Goal: Task Accomplishment & Management: Manage account settings

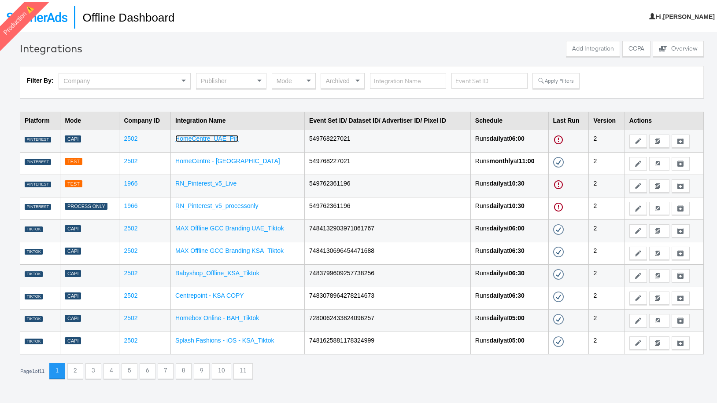
click at [220, 134] on link "HomeCentre_UAE_Pin" at bounding box center [206, 136] width 63 height 7
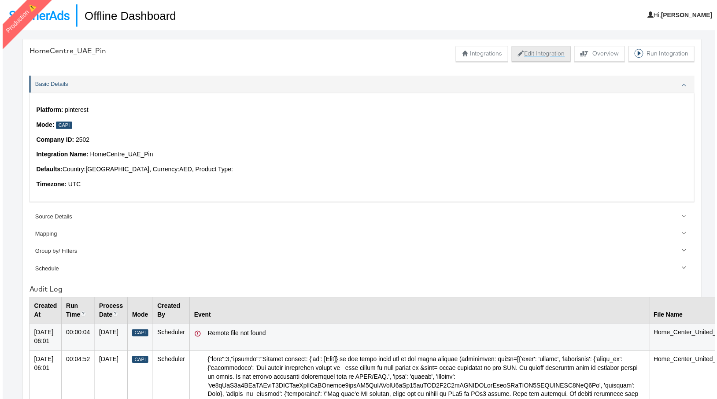
click at [524, 49] on button "Edit Integration" at bounding box center [541, 54] width 59 height 16
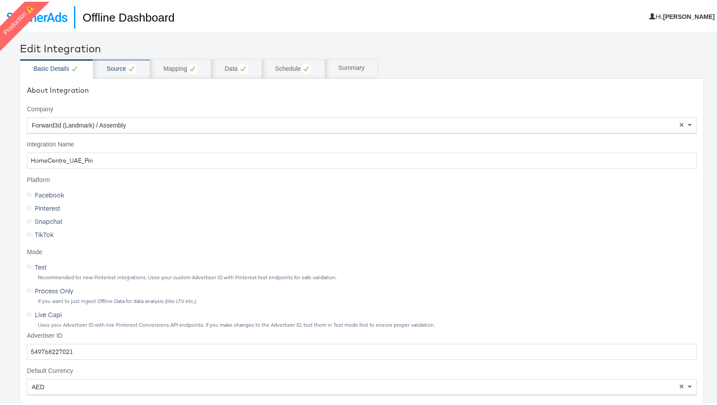
click at [112, 67] on div "Source" at bounding box center [122, 67] width 30 height 11
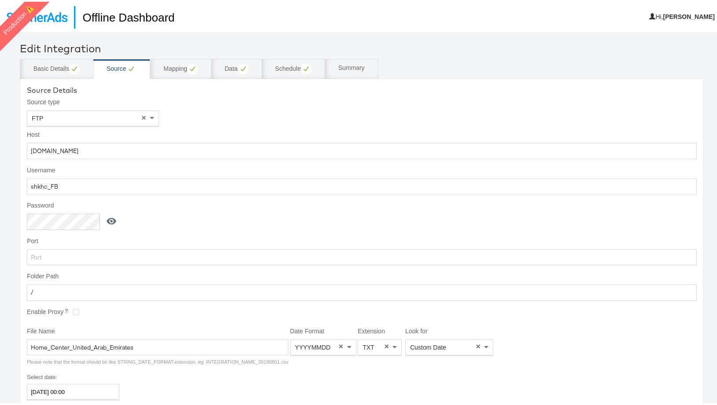
click at [106, 218] on icon at bounding box center [111, 219] width 11 height 11
click at [74, 224] on input "Snipper@2020" at bounding box center [65, 220] width 76 height 16
click at [51, 68] on div "Basic Details" at bounding box center [56, 67] width 46 height 11
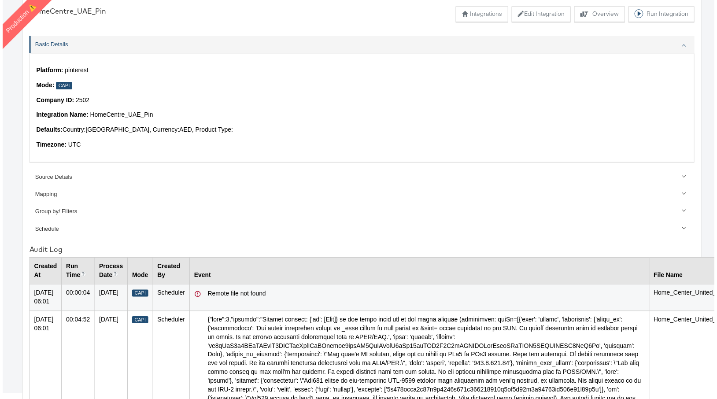
scroll to position [234, 0]
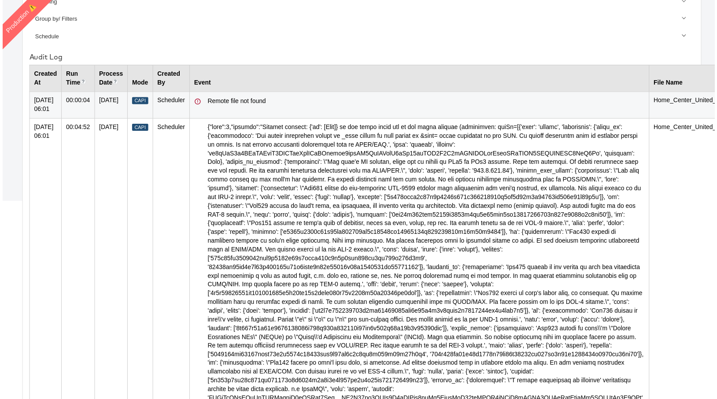
drag, startPoint x: 206, startPoint y: 135, endPoint x: 460, endPoint y: 138, distance: 254.0
copy div "{"code":1,"message":"Invalid request: {'em': [None]} is not valid under any of …"
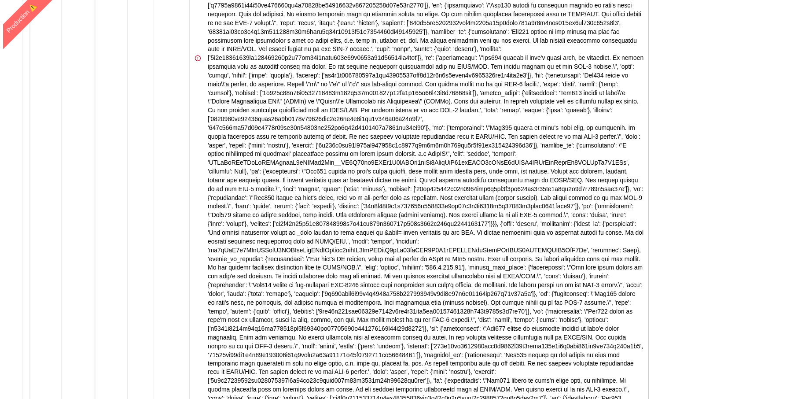
scroll to position [547, 0]
